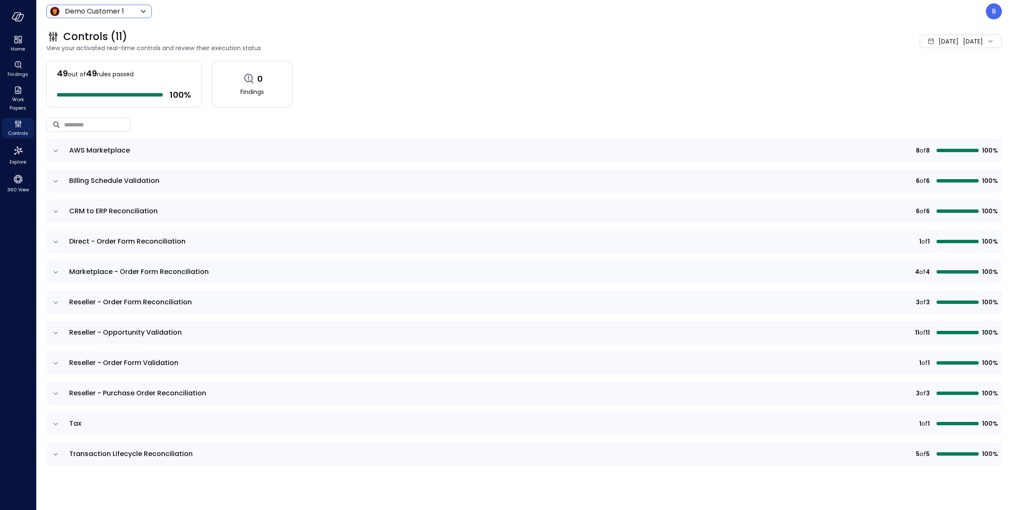
click at [135, 12] on body "Home Findings Work Papers Controls Explore 360 View Demo Customer 1 ***** ​ B C…" at bounding box center [506, 255] width 1012 height 510
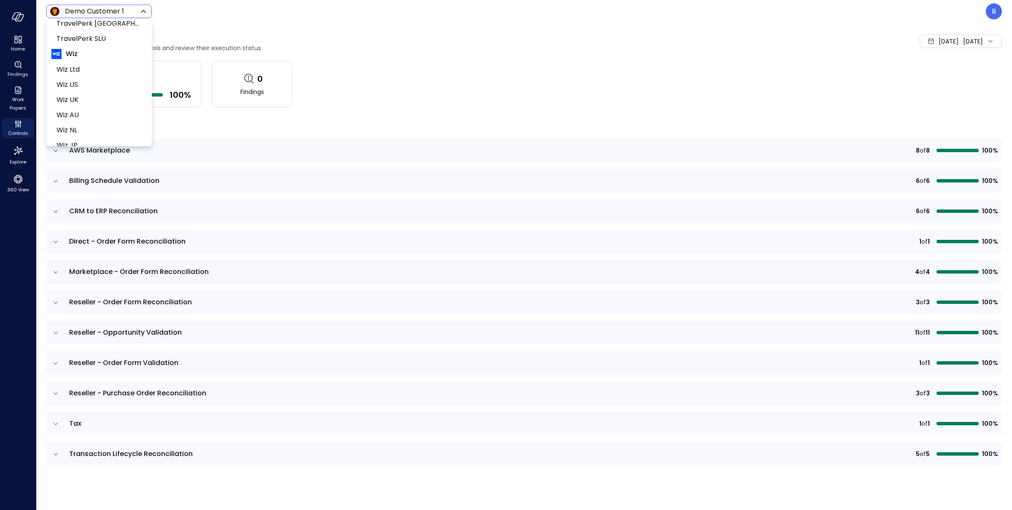
click at [98, 84] on span "Wiz US" at bounding box center [99, 85] width 84 height 10
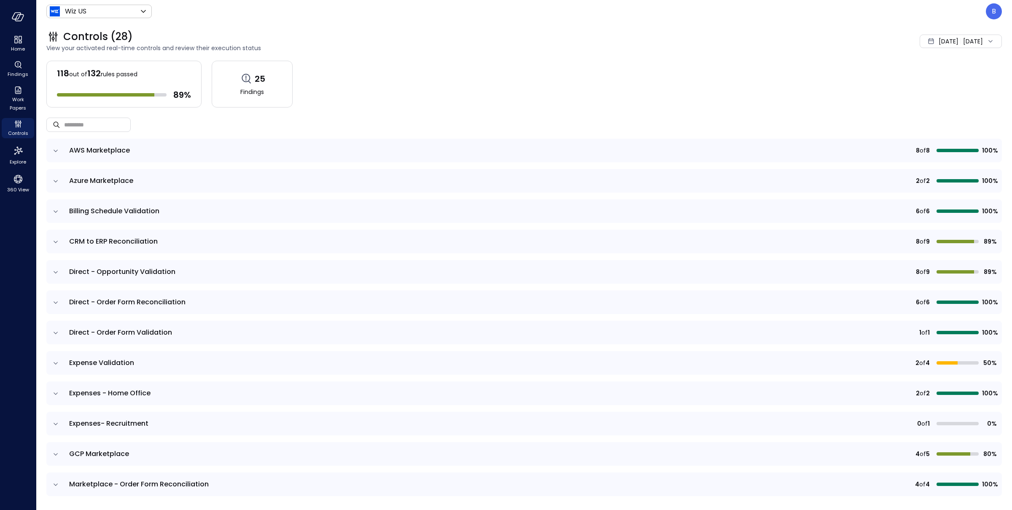
click at [985, 35] on div "[DATE] [DATE]" at bounding box center [961, 41] width 82 height 13
click at [945, 64] on li "[DATE]" at bounding box center [937, 64] width 67 height 14
click at [970, 43] on div "[DATE] [DATE]" at bounding box center [961, 41] width 82 height 13
click at [932, 86] on li "Current Year [DATE]" at bounding box center [937, 92] width 67 height 14
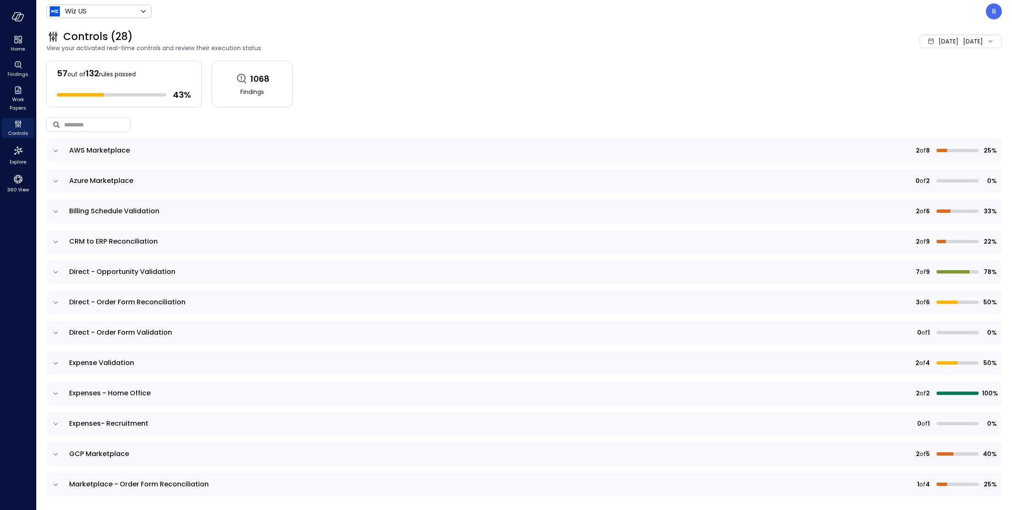
click at [57, 150] on icon "expand row" at bounding box center [55, 151] width 8 height 8
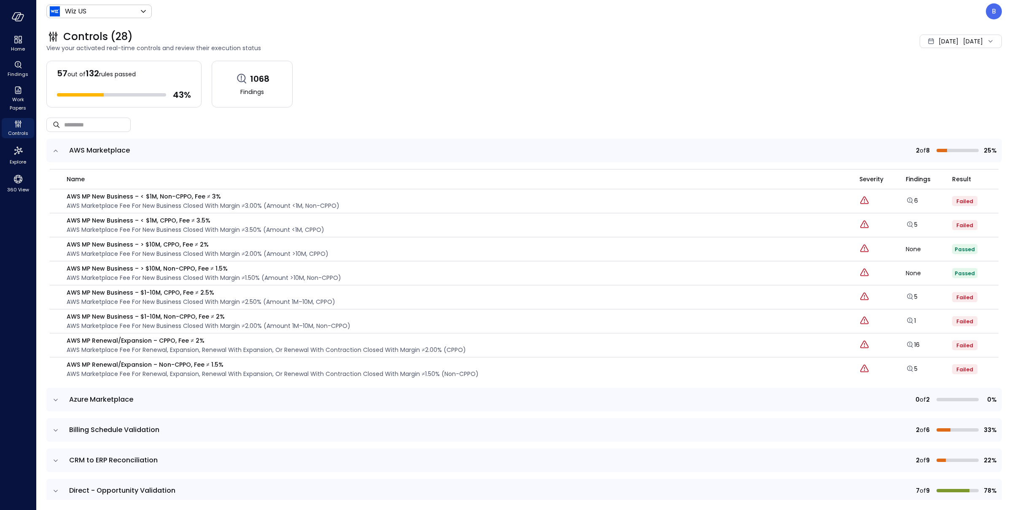
click at [57, 150] on icon "expand row" at bounding box center [55, 151] width 8 height 8
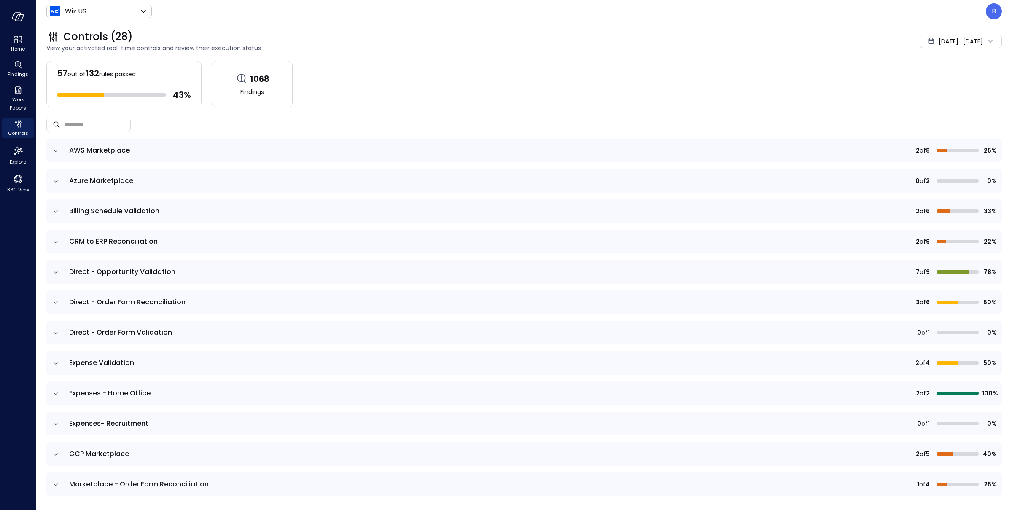
click at [57, 150] on icon "expand row" at bounding box center [55, 151] width 8 height 8
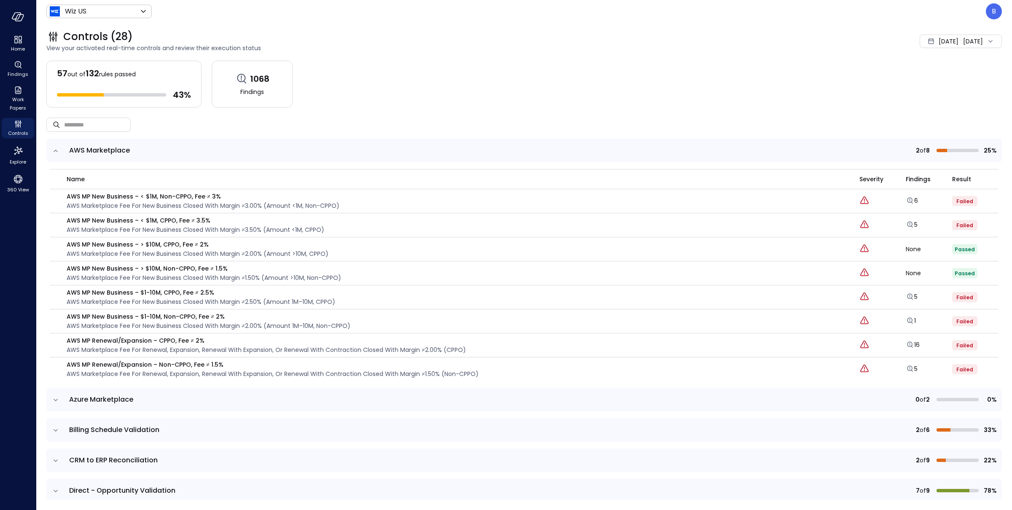
click at [57, 150] on icon "expand row" at bounding box center [55, 151] width 8 height 8
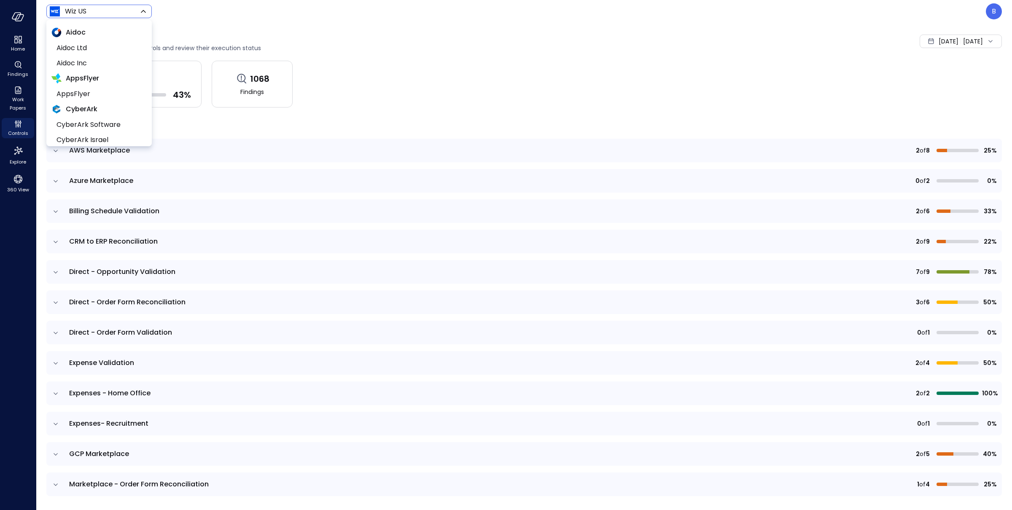
click at [137, 13] on body "Home Findings Work Papers Controls Explore 360 View Wiz US ****** ​ B Controls …" at bounding box center [506, 255] width 1012 height 510
click at [110, 119] on span "Yotpo Inc" at bounding box center [99, 121] width 84 height 10
type input "******"
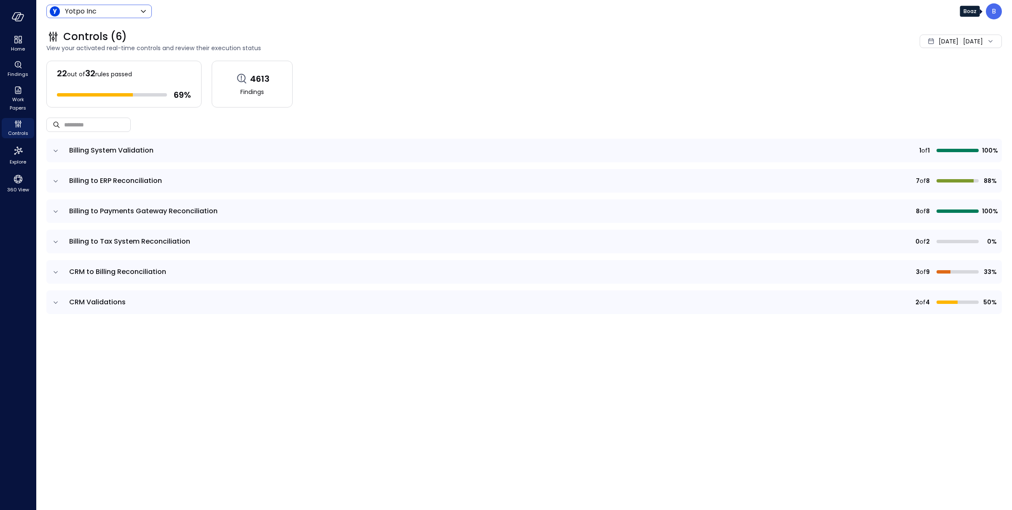
click at [992, 7] on p "B" at bounding box center [994, 11] width 4 height 10
click at [954, 102] on li "Builder" at bounding box center [958, 102] width 83 height 17
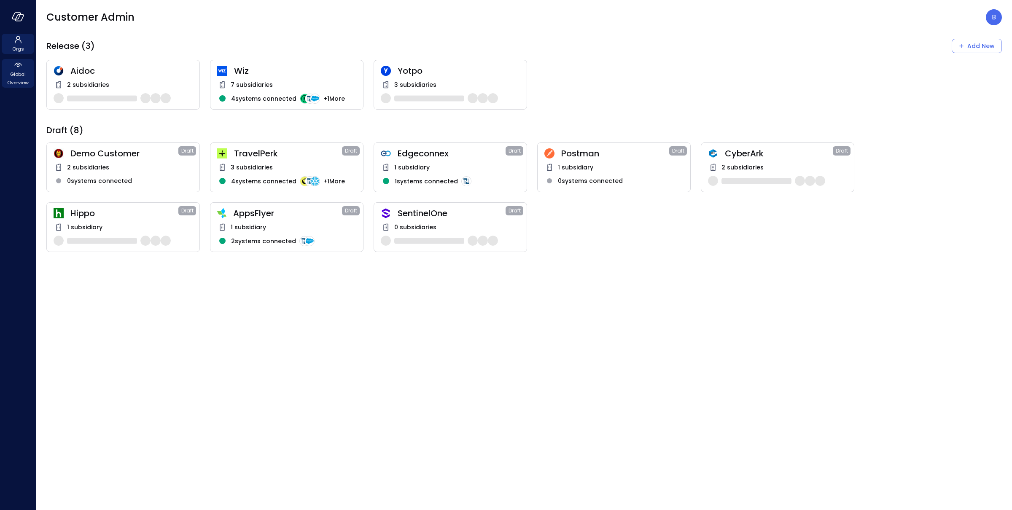
click at [18, 70] on span "Global Overview" at bounding box center [18, 78] width 26 height 17
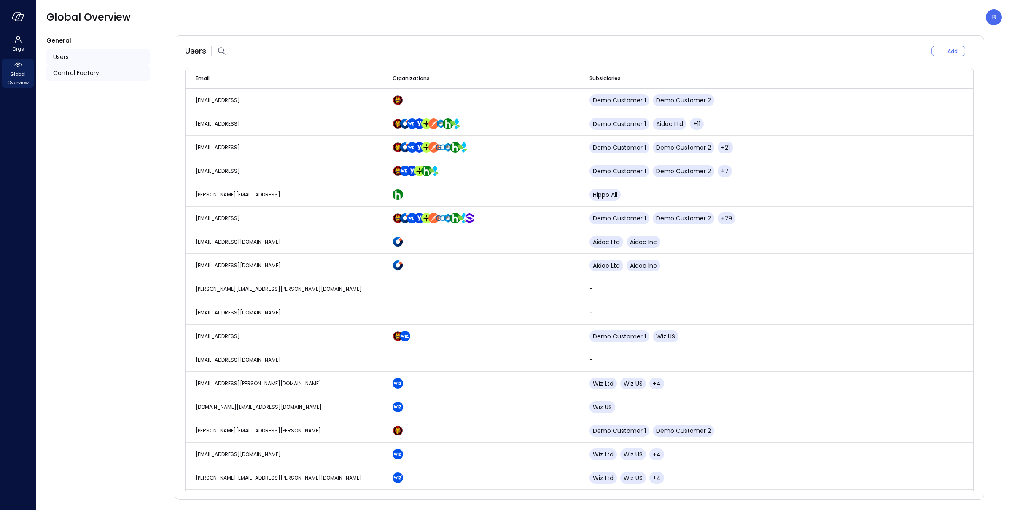
click at [86, 73] on span "Control Factory" at bounding box center [76, 72] width 46 height 9
